Goal: Task Accomplishment & Management: Use online tool/utility

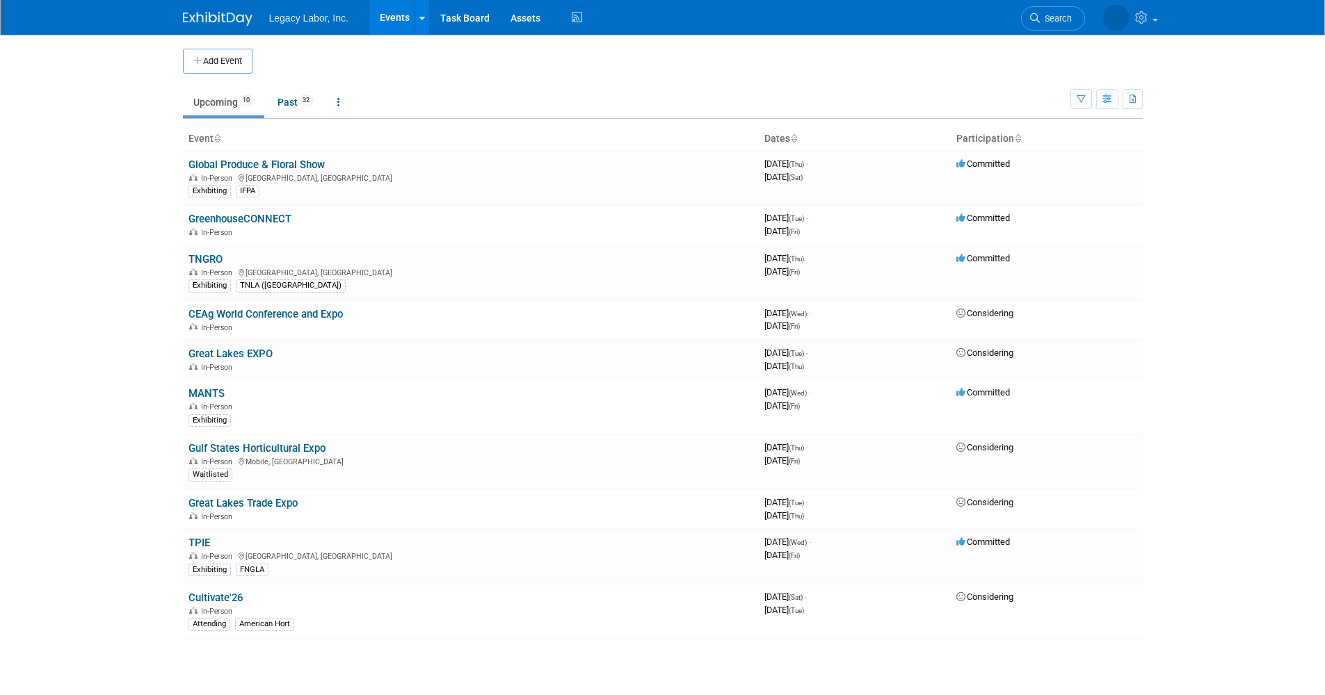
click at [1023, 138] on th "Participation" at bounding box center [1047, 139] width 192 height 24
click at [1019, 139] on icon at bounding box center [1017, 139] width 7 height 9
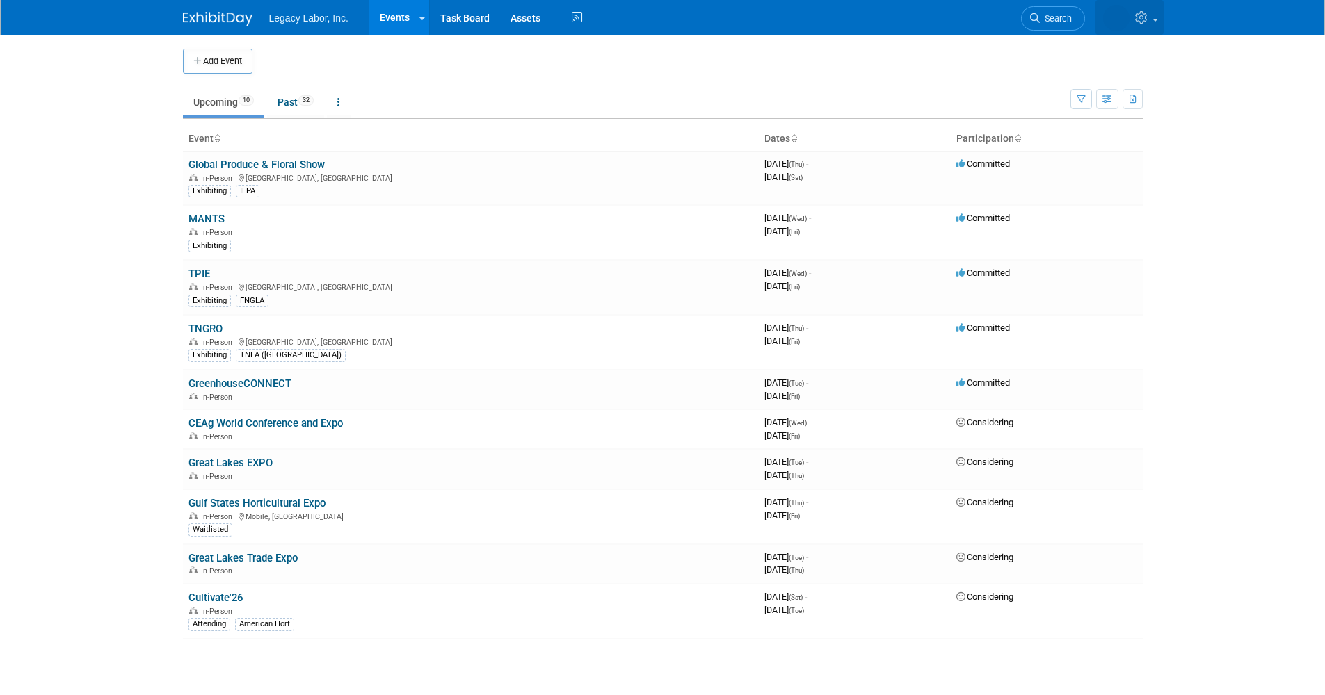
click at [1147, 15] on icon at bounding box center [1143, 17] width 16 height 13
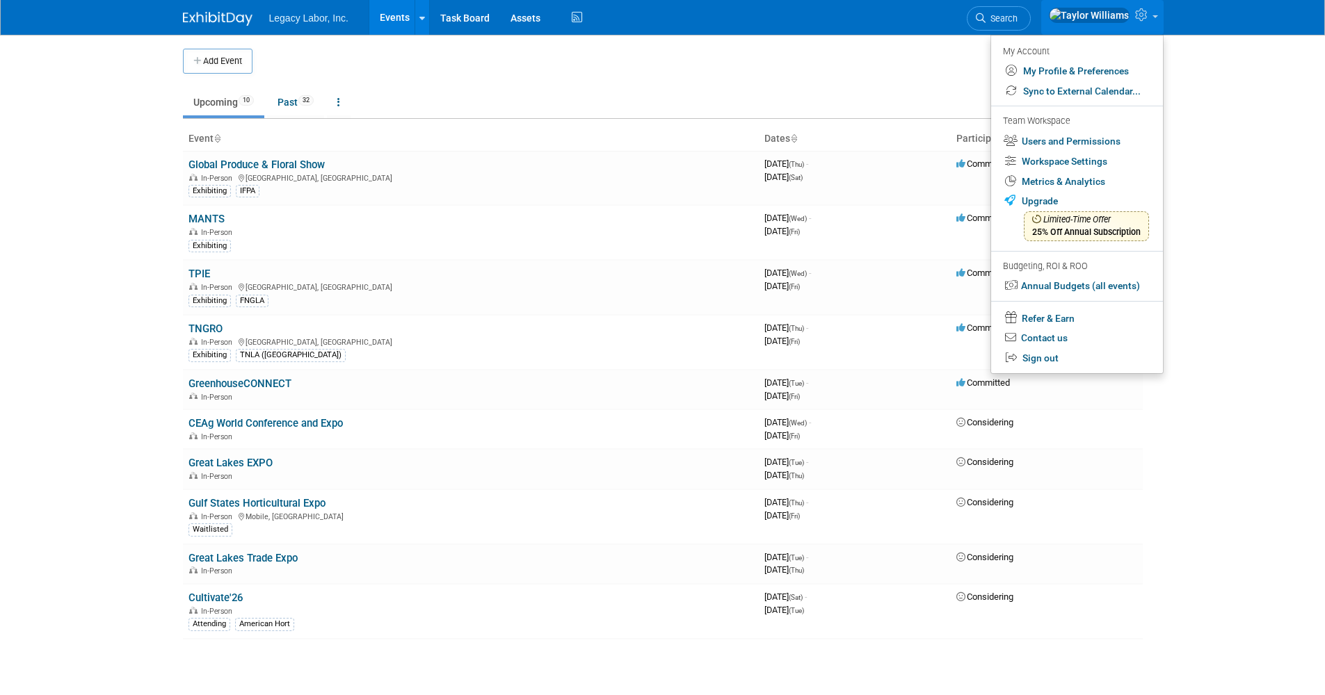
click at [1198, 218] on body "Legacy Labor, Inc. Events Add Event Bulk Upload Events Shareable Event Boards R…" at bounding box center [662, 347] width 1325 height 695
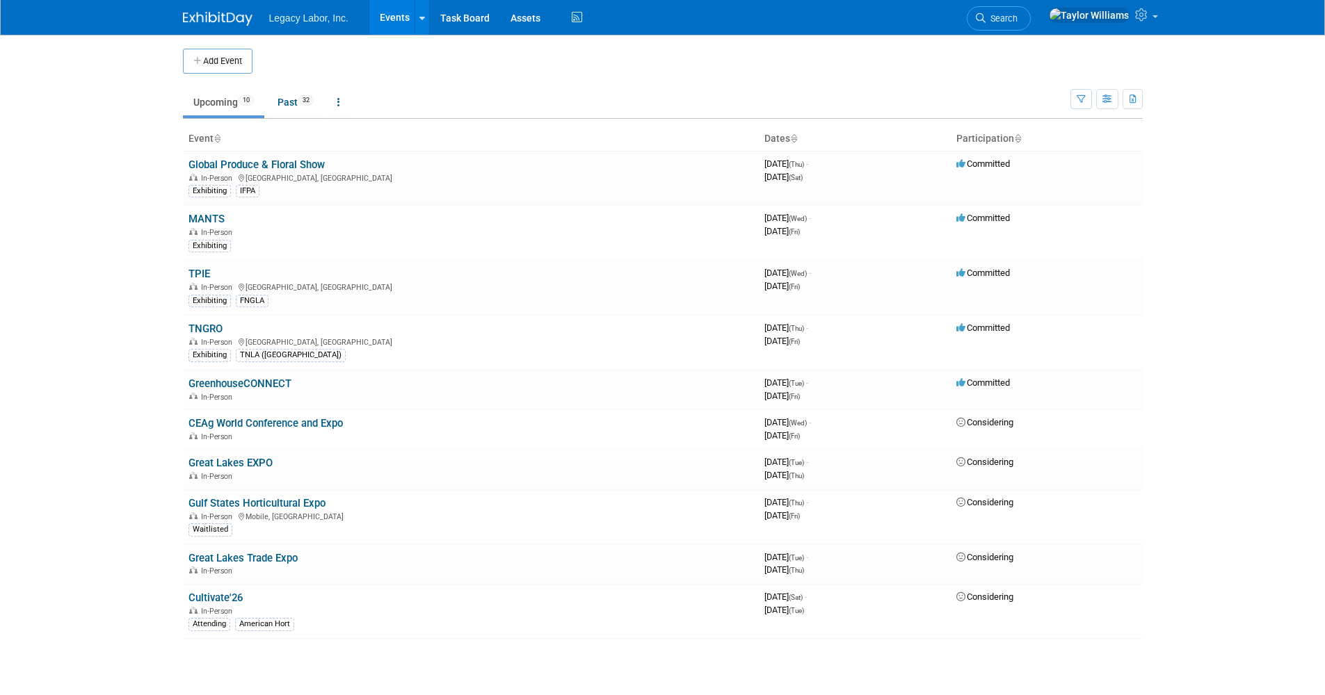
click at [494, 37] on div "Add Event" at bounding box center [663, 54] width 960 height 39
click at [471, 21] on link "Task Board" at bounding box center [465, 17] width 70 height 35
